Goal: Check status: Check status

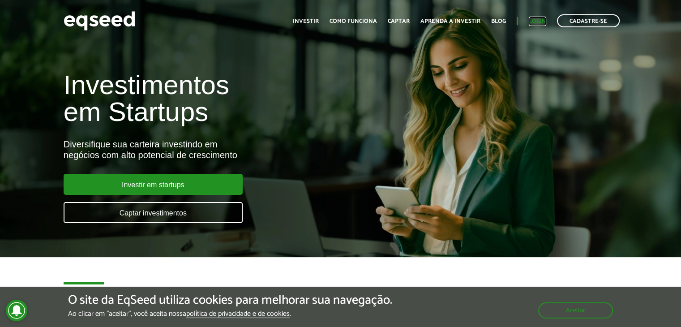
click at [539, 18] on link "Login" at bounding box center [537, 21] width 17 height 6
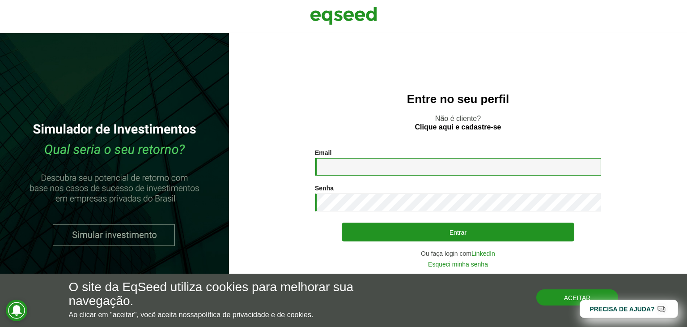
type input "**********"
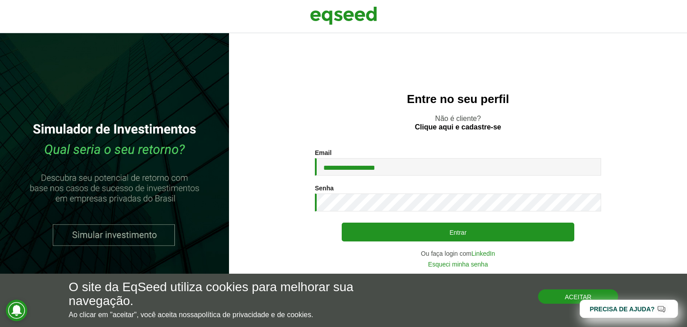
click at [560, 294] on button "Aceitar" at bounding box center [578, 296] width 81 height 14
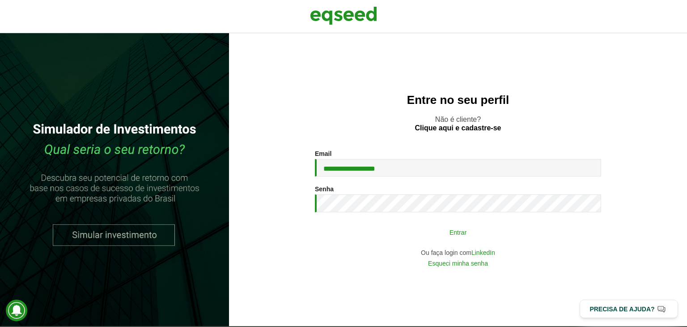
click at [476, 235] on button "Entrar" at bounding box center [458, 231] width 233 height 17
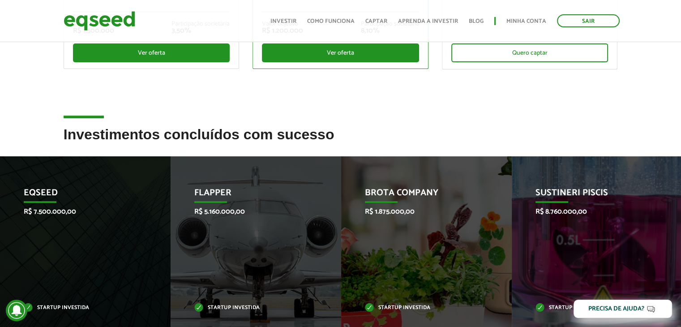
scroll to position [269, 0]
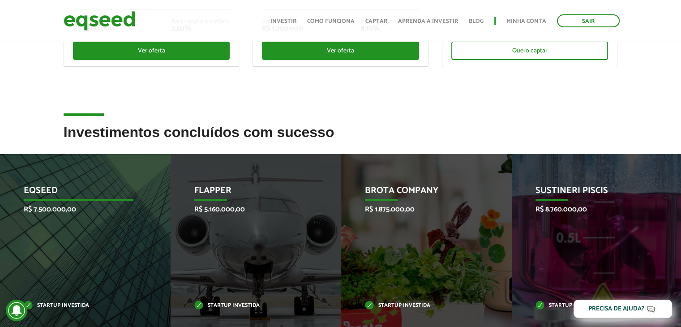
click at [114, 231] on div "EqSeed R$ 7.500.000,00 Startup investida" at bounding box center [78, 246] width 157 height 185
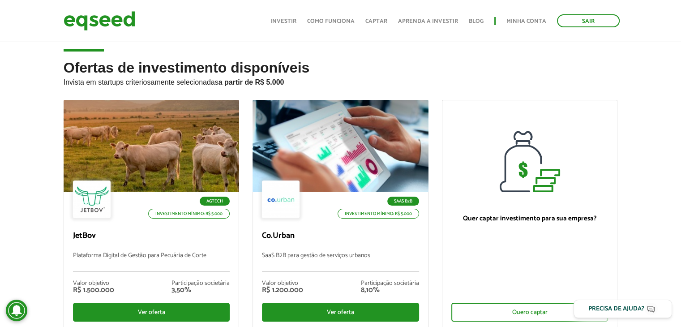
scroll to position [0, 0]
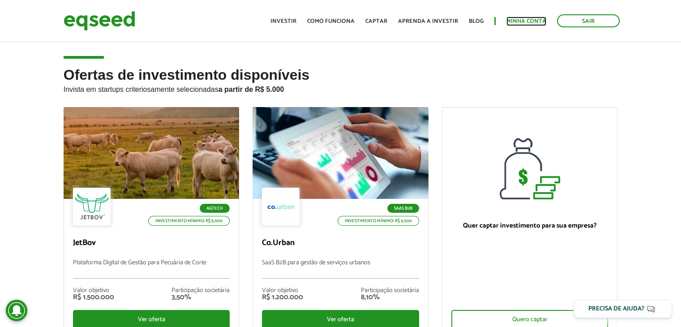
click at [518, 18] on link "Minha conta" at bounding box center [526, 21] width 40 height 6
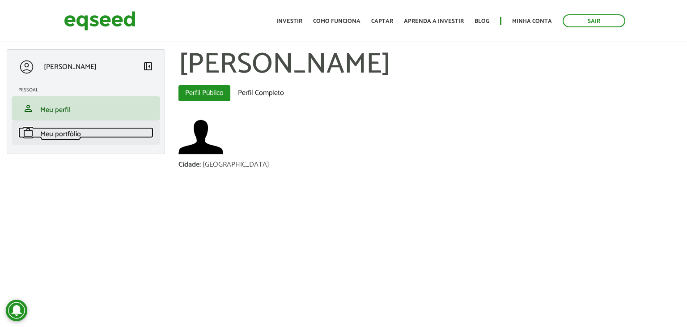
click at [70, 136] on span "Meu portfólio" at bounding box center [60, 134] width 41 height 12
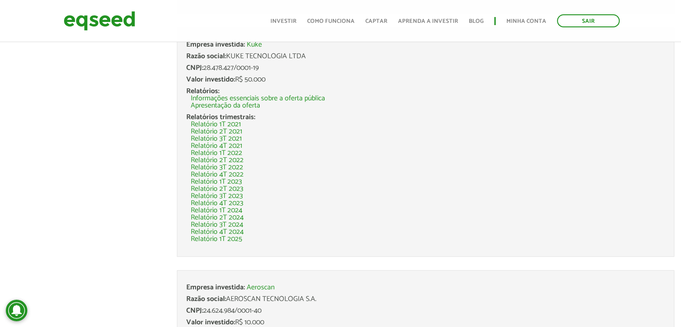
scroll to position [901, 0]
click at [305, 194] on li "Relatório 3T 2023" at bounding box center [428, 194] width 474 height 7
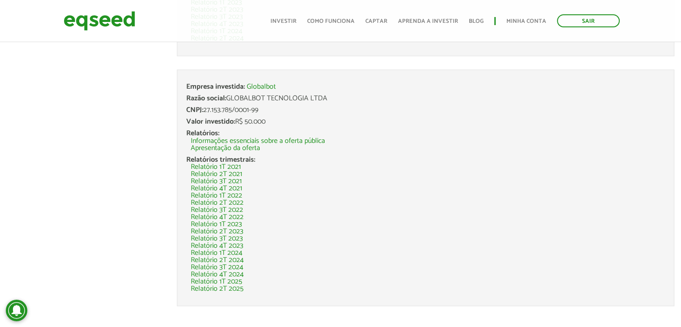
scroll to position [1572, 0]
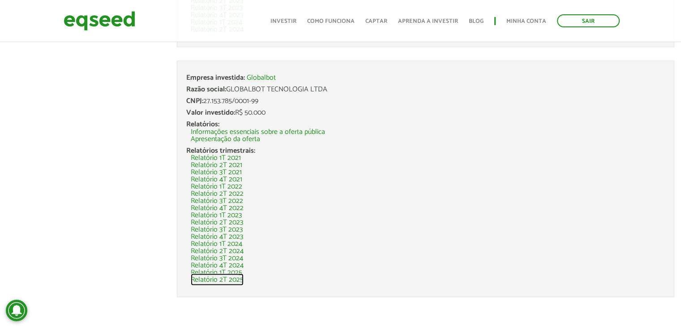
click at [218, 279] on link "Relatório 2T 2025" at bounding box center [217, 279] width 53 height 7
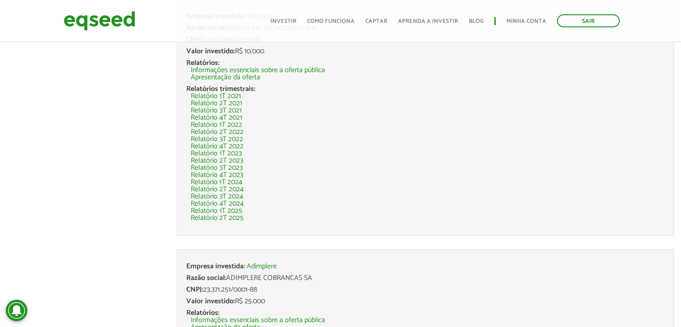
scroll to position [1169, 0]
click at [227, 215] on link "Relatório 2T 2025" at bounding box center [217, 218] width 53 height 7
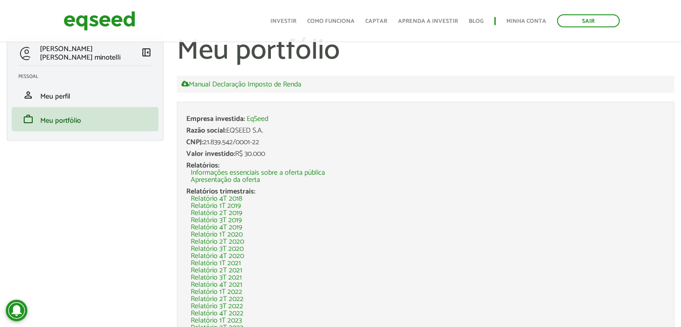
scroll to position [6, 0]
